Goal: Task Accomplishment & Management: Complete application form

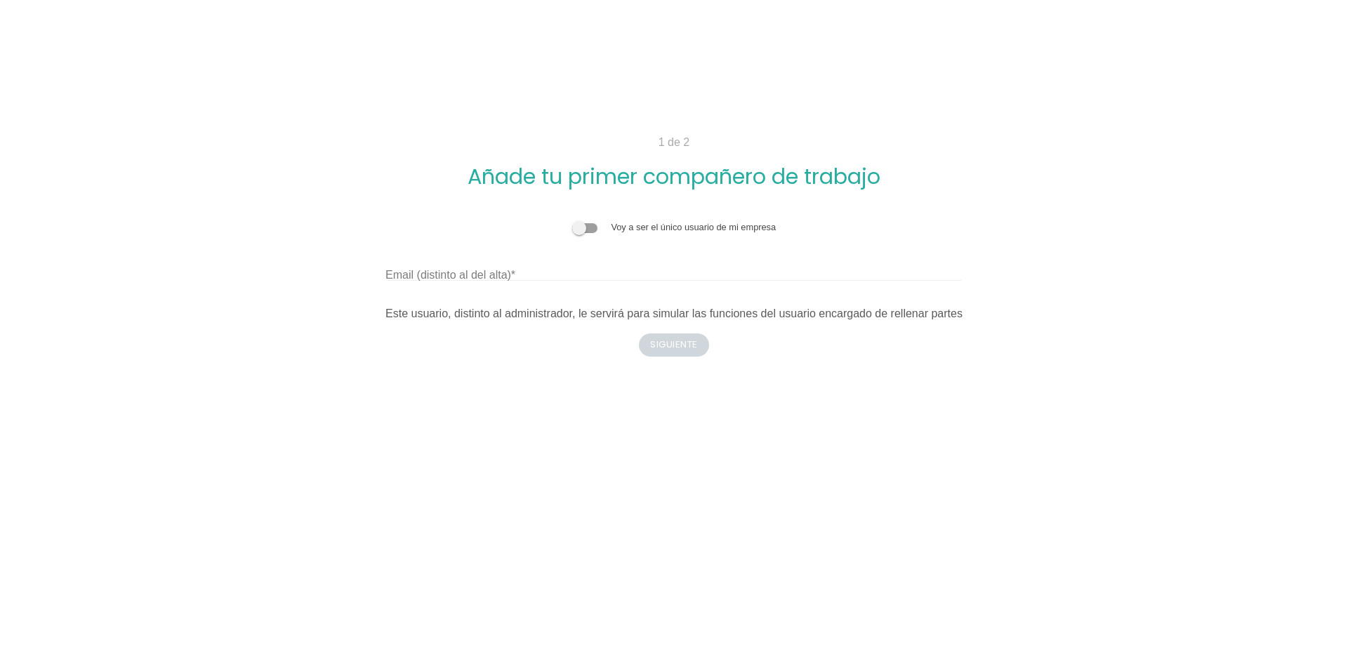
click at [586, 224] on span at bounding box center [584, 228] width 25 height 10
click at [572, 221] on input "checkbox" at bounding box center [572, 221] width 0 height 0
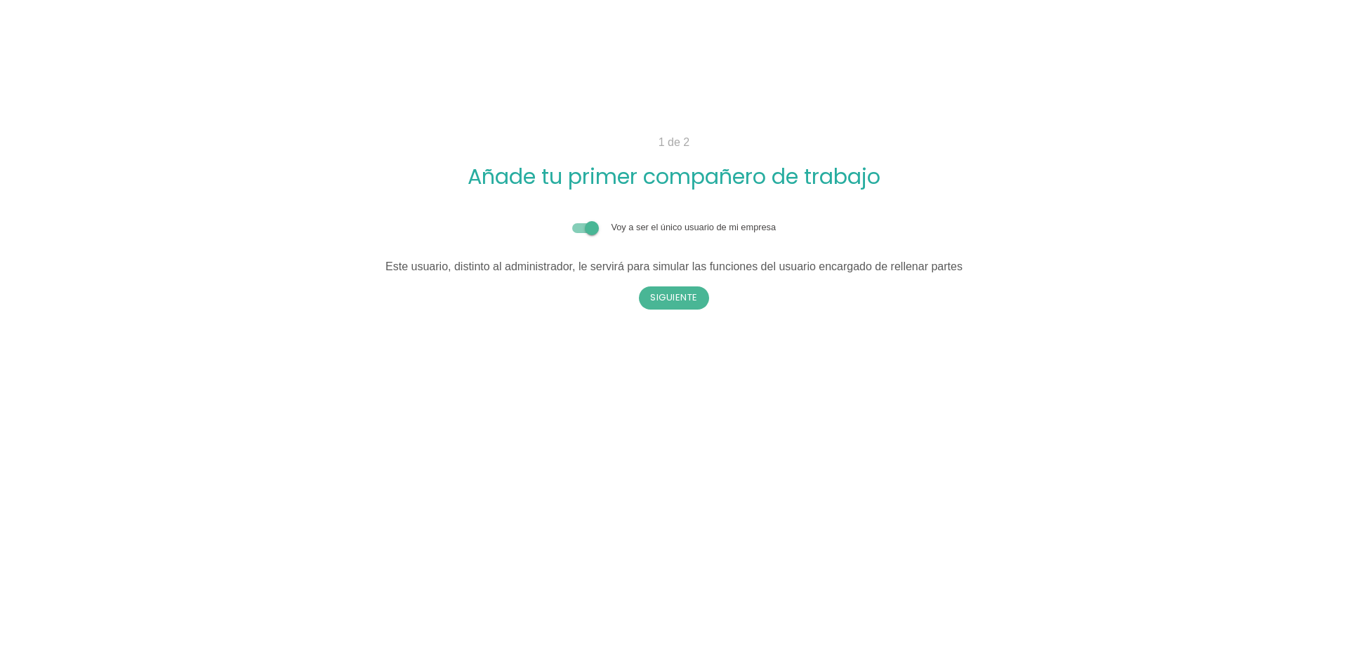
click at [591, 228] on span at bounding box center [584, 228] width 25 height 10
click at [572, 221] on input "checkbox" at bounding box center [572, 221] width 0 height 0
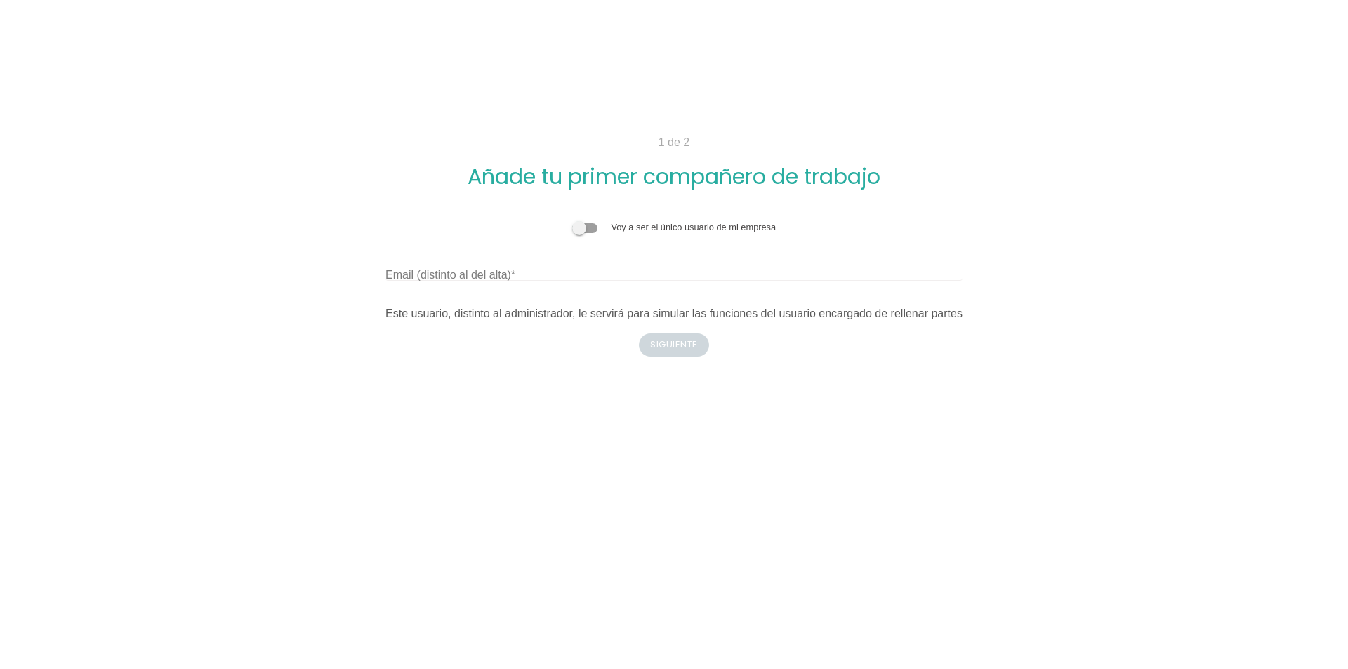
click at [489, 273] on label "Email (distinto al del alta)" at bounding box center [451, 275] width 130 height 17
click at [489, 273] on input "Email (distinto al del alta)" at bounding box center [674, 269] width 577 height 22
type input "[EMAIL_ADDRESS][DOMAIN_NAME]"
click at [671, 352] on button "Siguiente" at bounding box center [674, 345] width 70 height 22
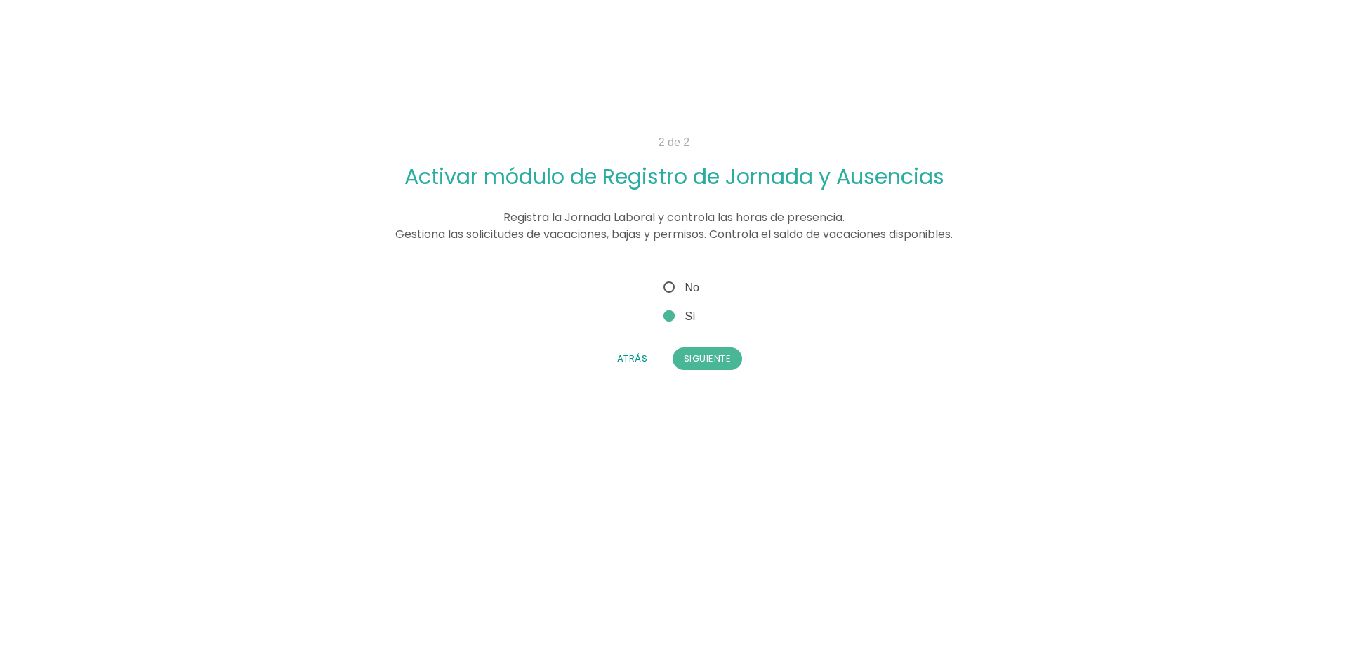
click at [669, 288] on span "No" at bounding box center [680, 288] width 39 height 18
click at [669, 288] on input "No" at bounding box center [665, 283] width 9 height 9
radio input "true"
click at [690, 362] on button "Siguiente" at bounding box center [708, 359] width 70 height 22
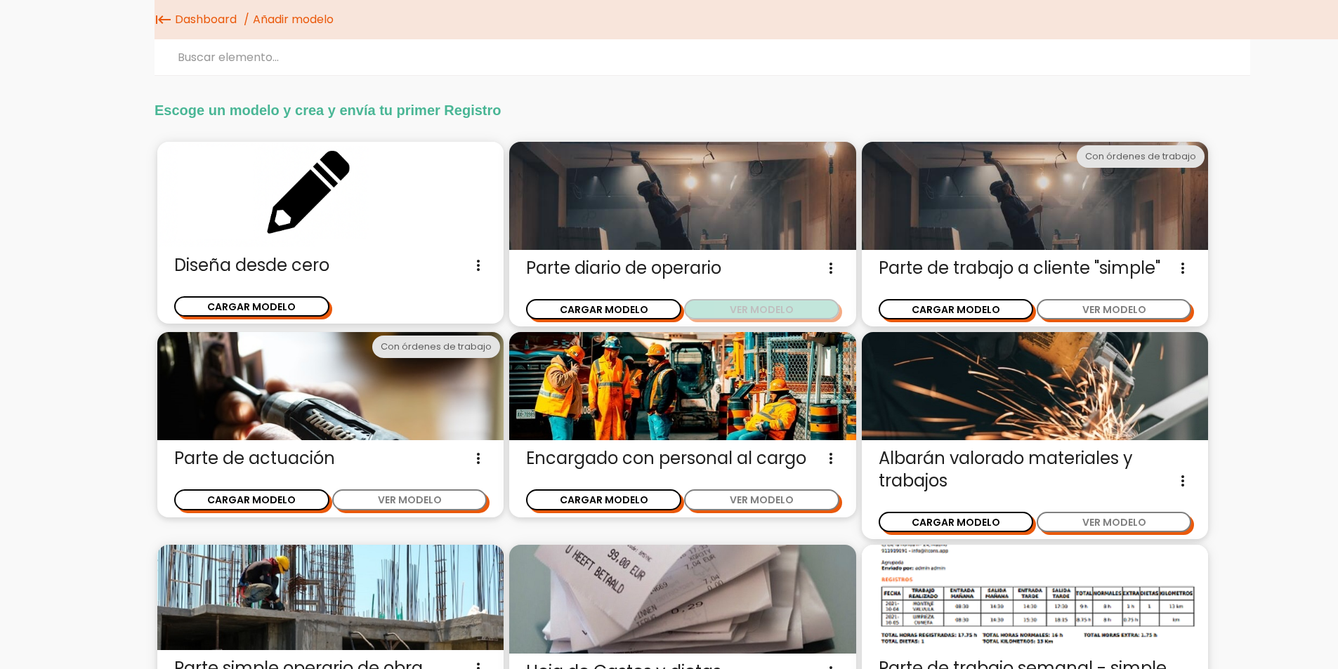
click at [766, 315] on button "VER MODELO" at bounding box center [761, 309] width 155 height 20
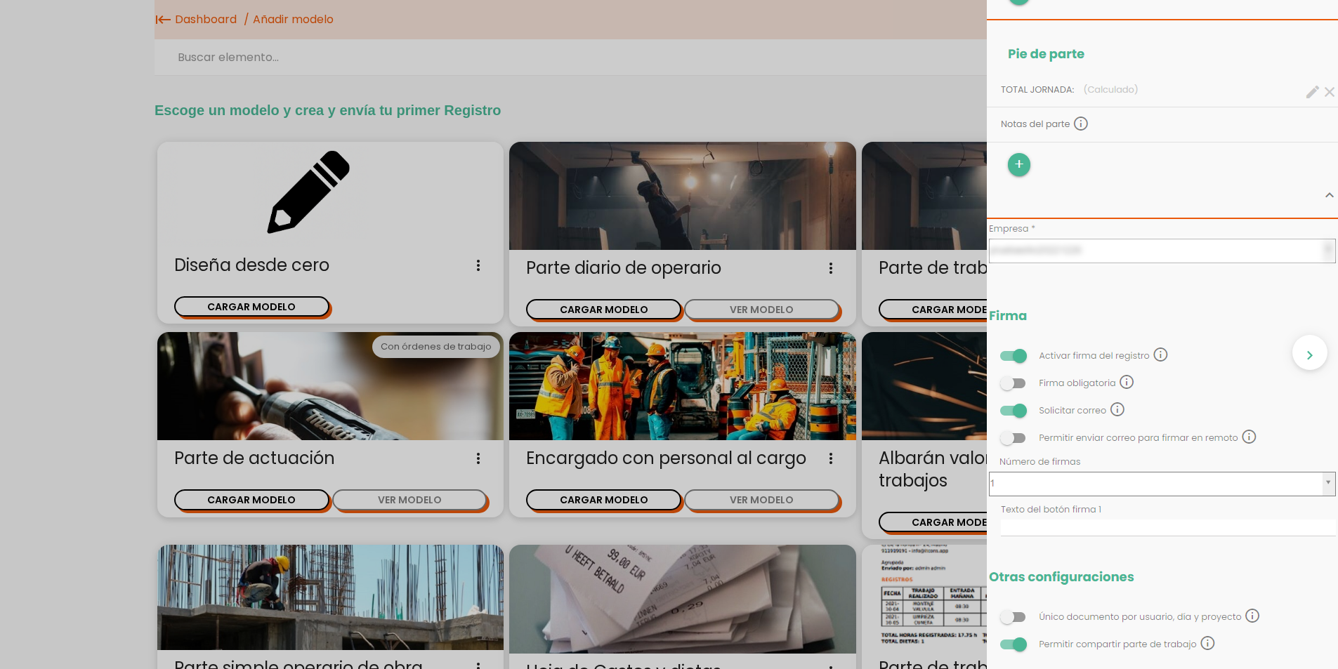
scroll to position [1053, 0]
click at [352, 268] on div "close CARGAR MODELO chevron_right" at bounding box center [669, 334] width 1338 height 669
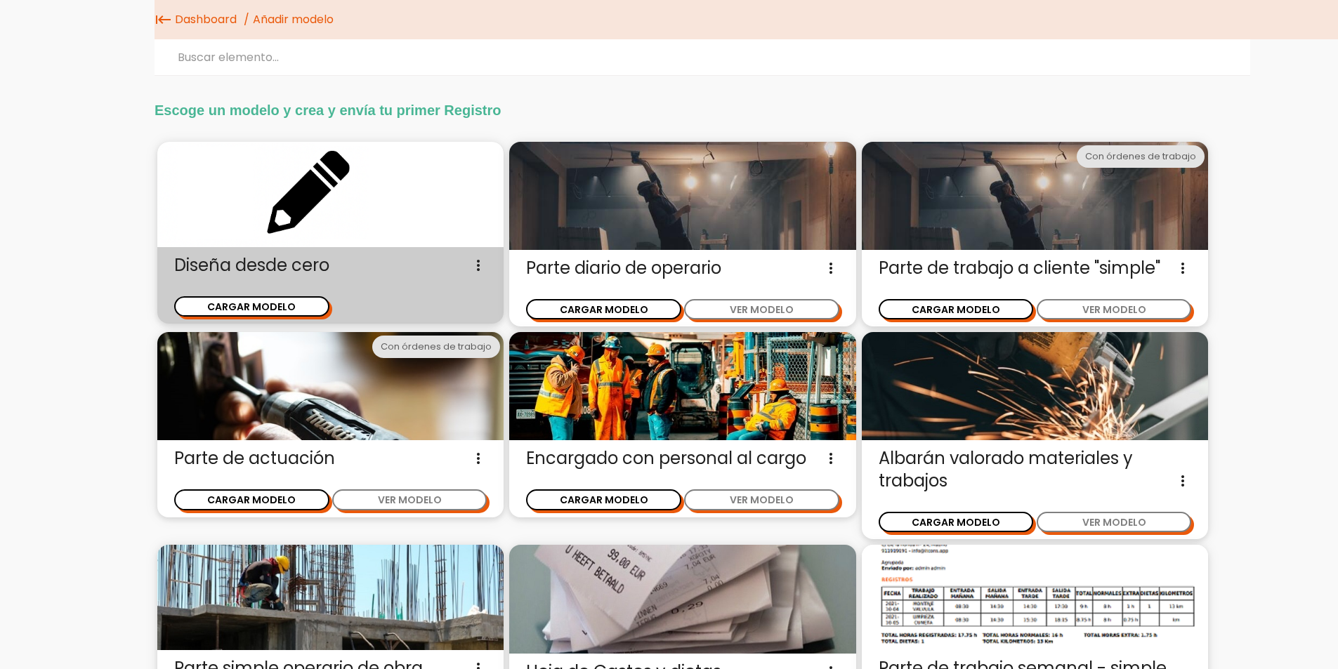
click at [475, 265] on icon "more_vert" at bounding box center [478, 265] width 17 height 22
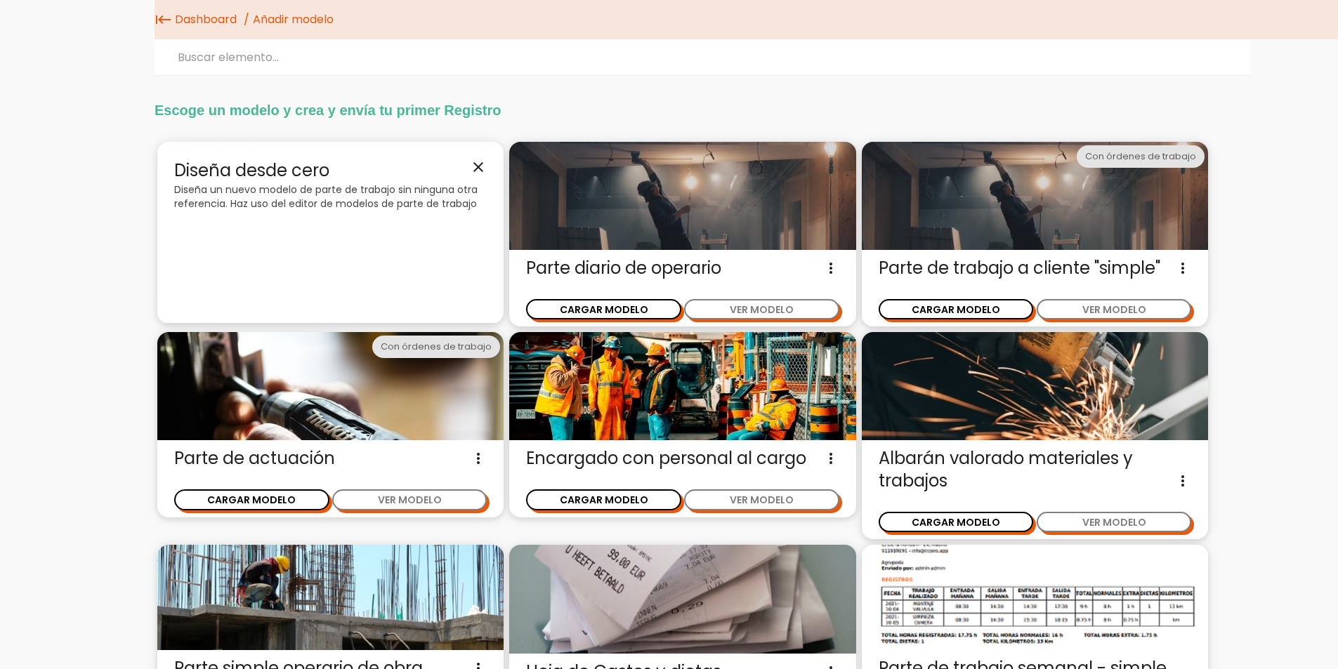
click at [472, 169] on icon "close" at bounding box center [478, 167] width 17 height 17
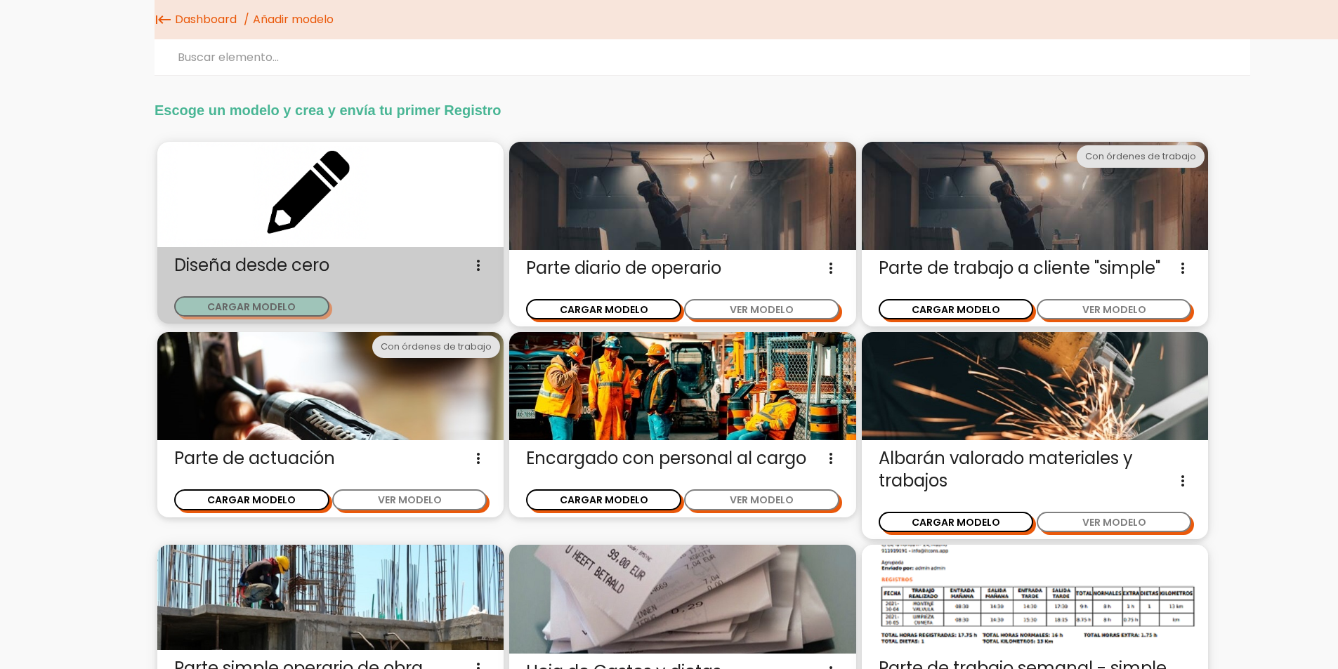
click at [256, 314] on button "CARGAR MODELO" at bounding box center [251, 306] width 155 height 20
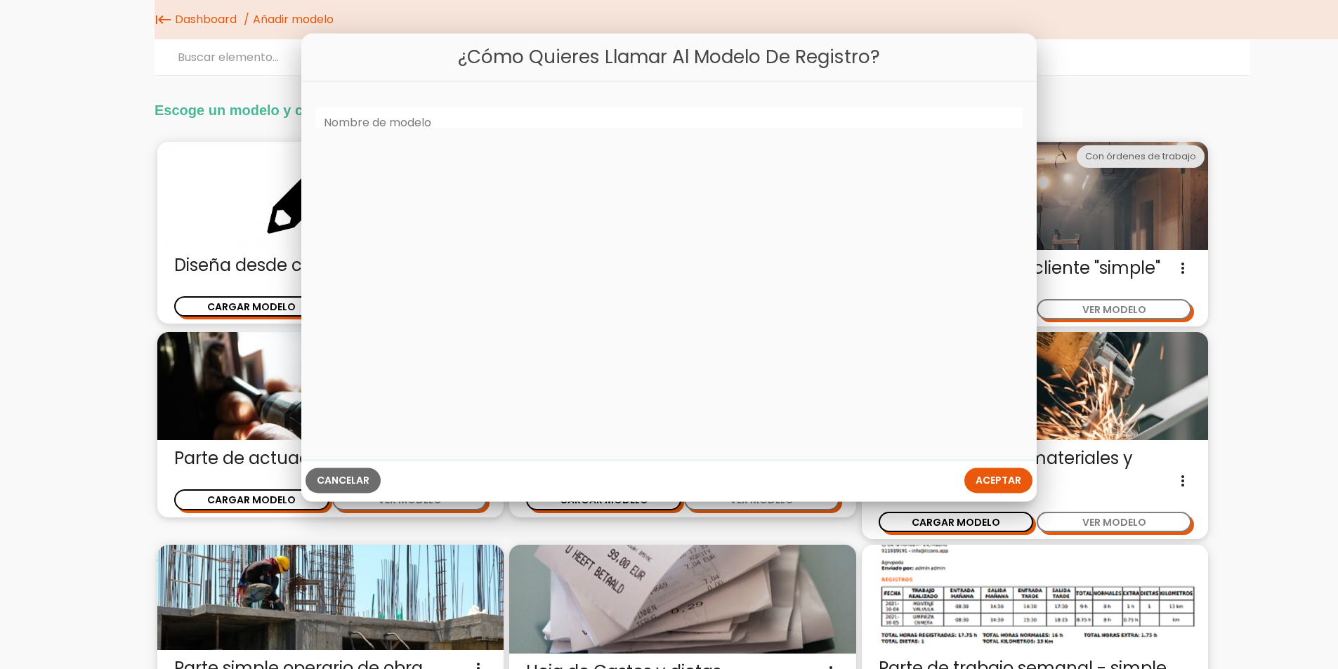
click at [369, 122] on label "Nombre de modelo" at bounding box center [377, 123] width 107 height 16
click at [369, 122] on input "Nombre de modelo" at bounding box center [669, 118] width 708 height 22
click at [377, 117] on input "PRODUCCION" at bounding box center [669, 118] width 708 height 22
click at [374, 118] on input "PRODUCCION" at bounding box center [669, 118] width 708 height 22
click at [382, 117] on input "PRODUCCION" at bounding box center [669, 118] width 708 height 22
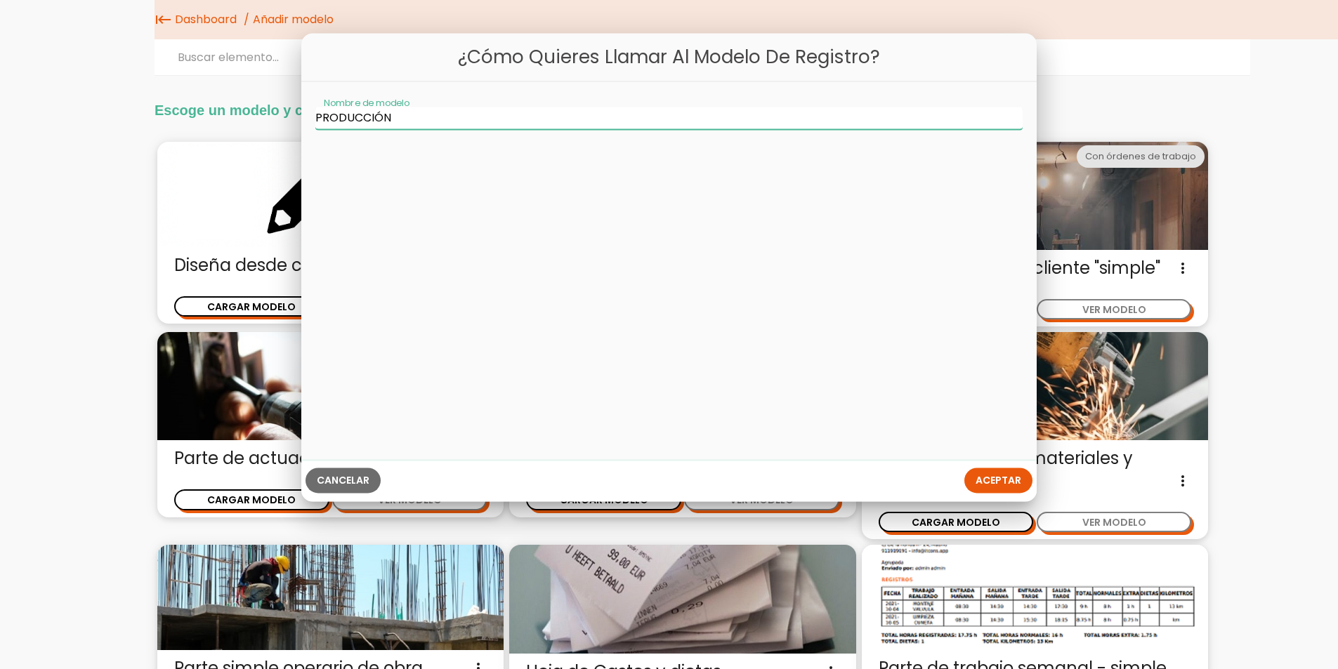
type input "PRODUCCIÓN"
click at [988, 482] on span "Aceptar" at bounding box center [999, 481] width 46 height 14
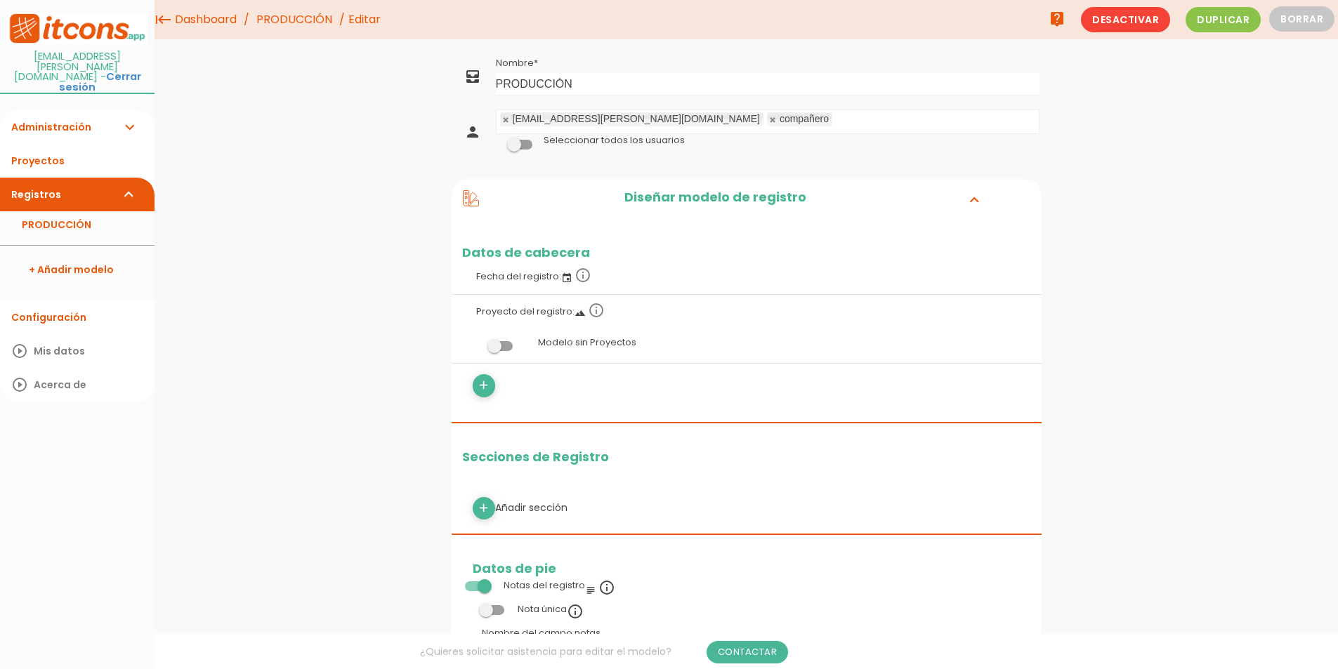
click at [499, 346] on span at bounding box center [499, 346] width 25 height 10
click at [476, 343] on input "checkbox" at bounding box center [476, 343] width 0 height 0
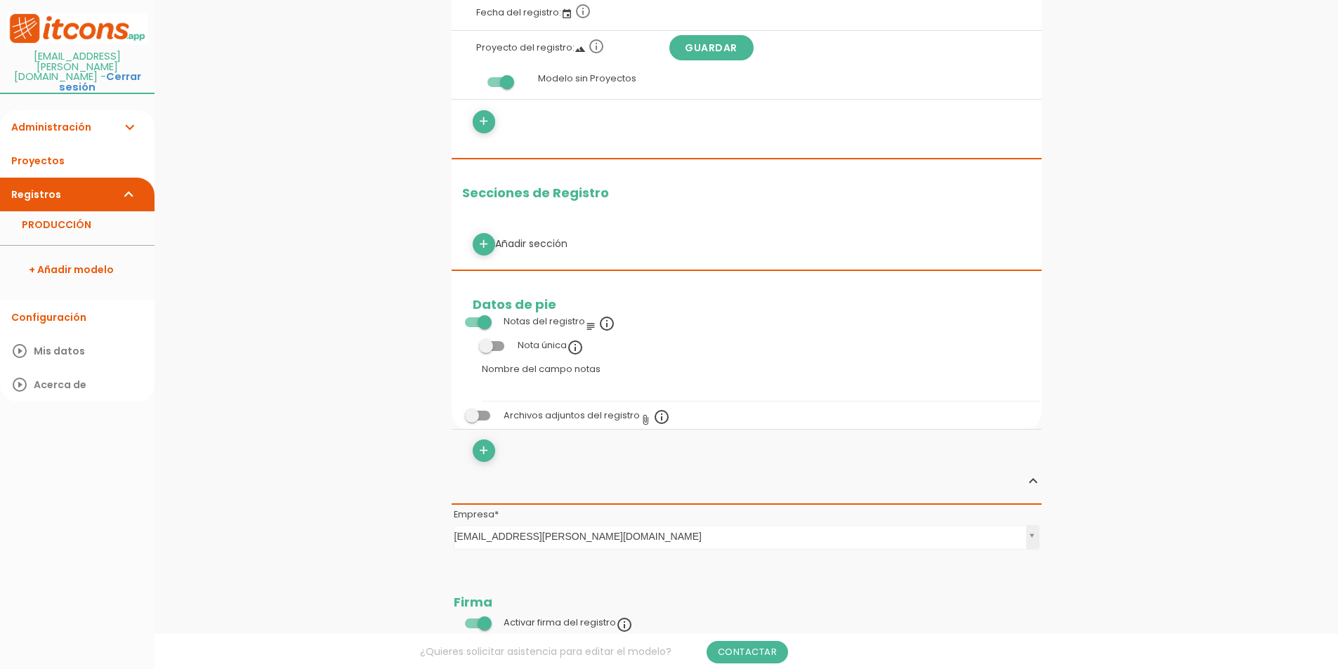
scroll to position [265, 0]
click at [494, 239] on link "add" at bounding box center [484, 243] width 22 height 22
select select
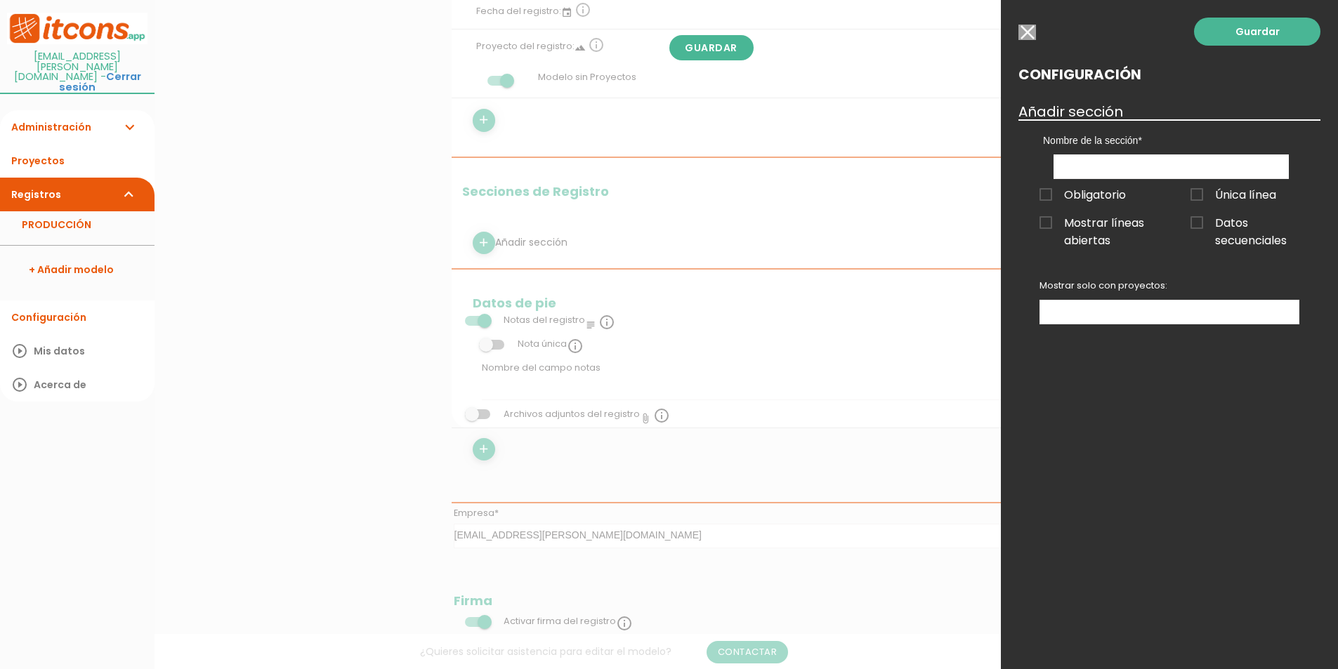
click at [1103, 313] on ul at bounding box center [1169, 312] width 258 height 23
click at [1028, 37] on input "button" at bounding box center [1027, 32] width 18 height 15
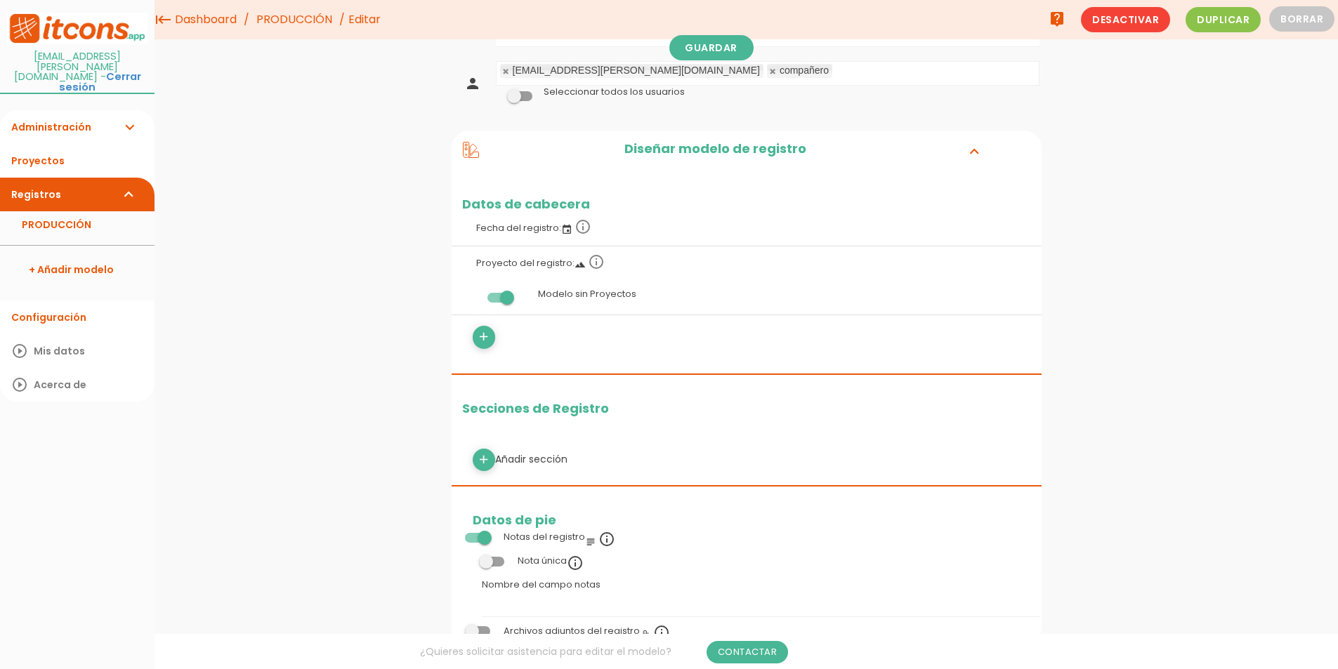
scroll to position [0, 0]
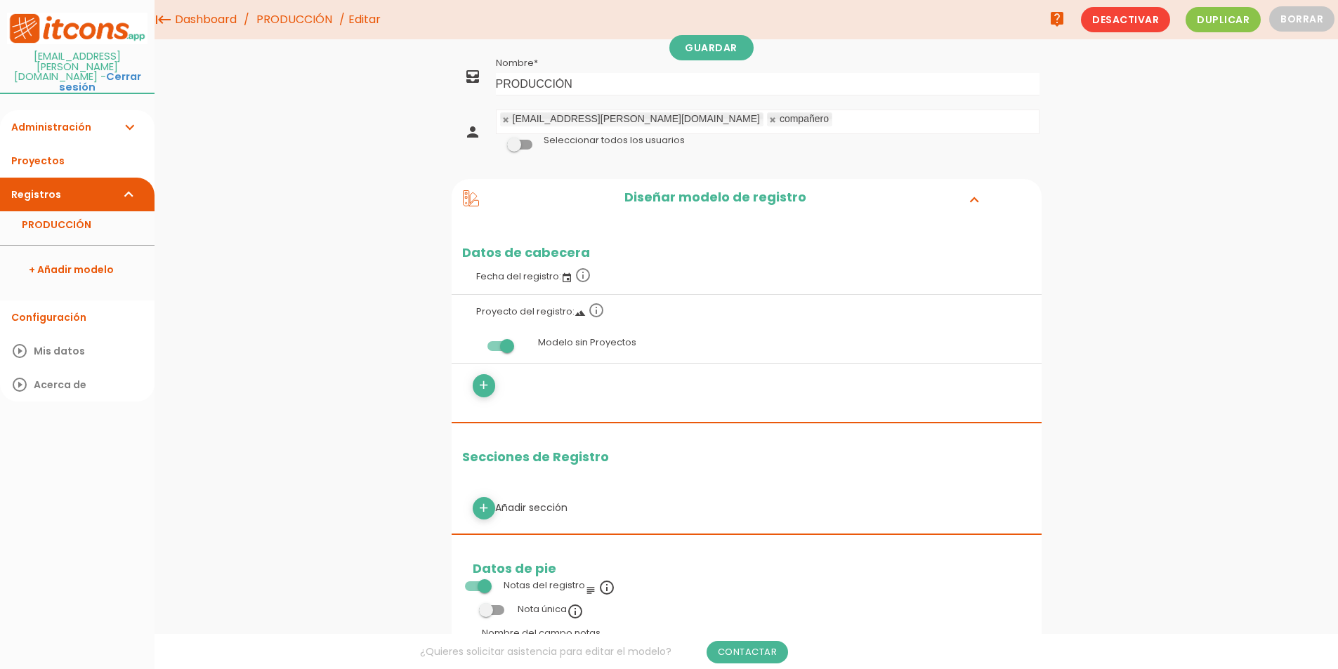
click at [489, 390] on icon "add" at bounding box center [483, 385] width 13 height 22
